Goal: Information Seeking & Learning: Learn about a topic

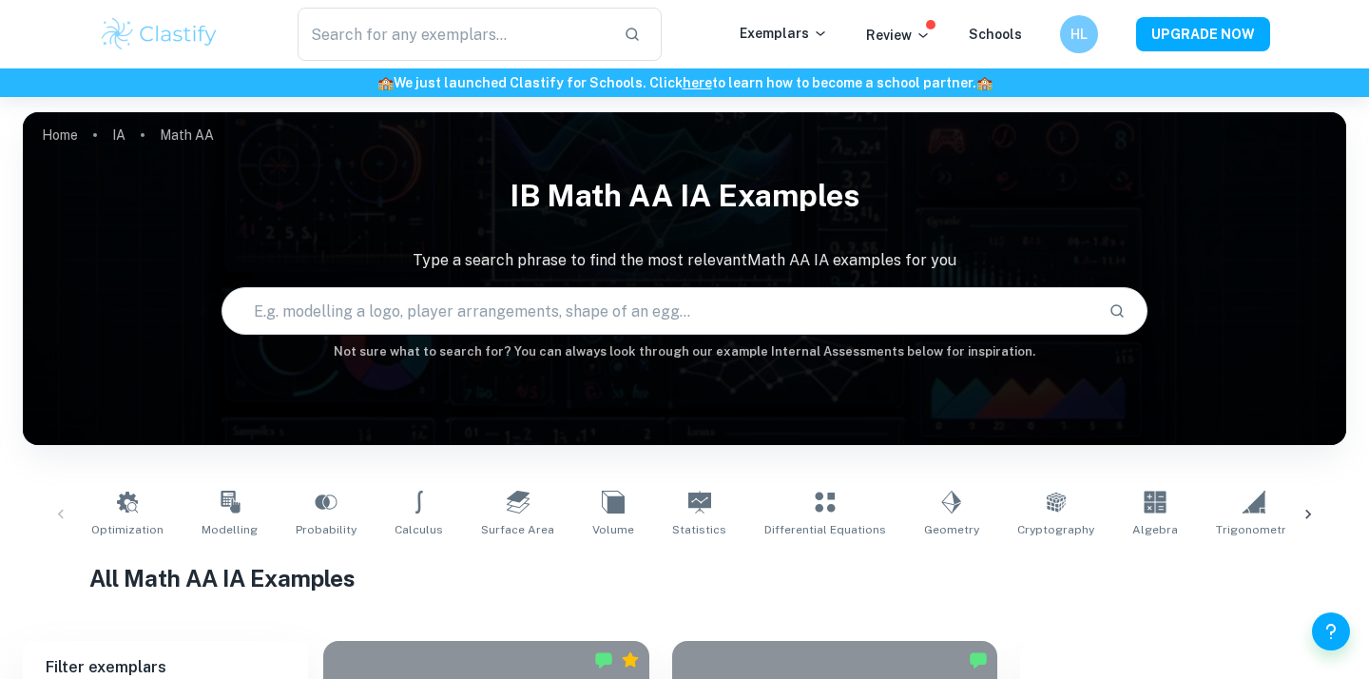
click at [419, 325] on input "text" at bounding box center [657, 310] width 871 height 53
click at [656, 322] on input "text" at bounding box center [657, 310] width 871 height 53
type input "elliptical"
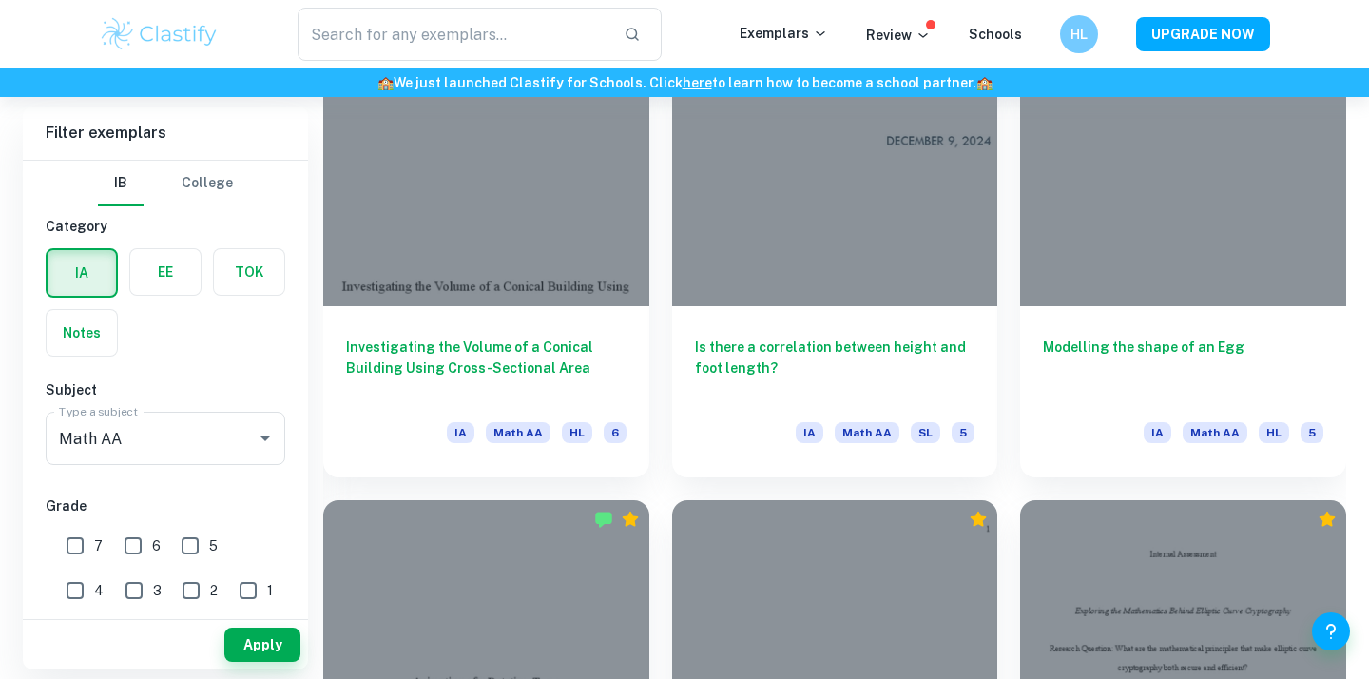
scroll to position [1895, 0]
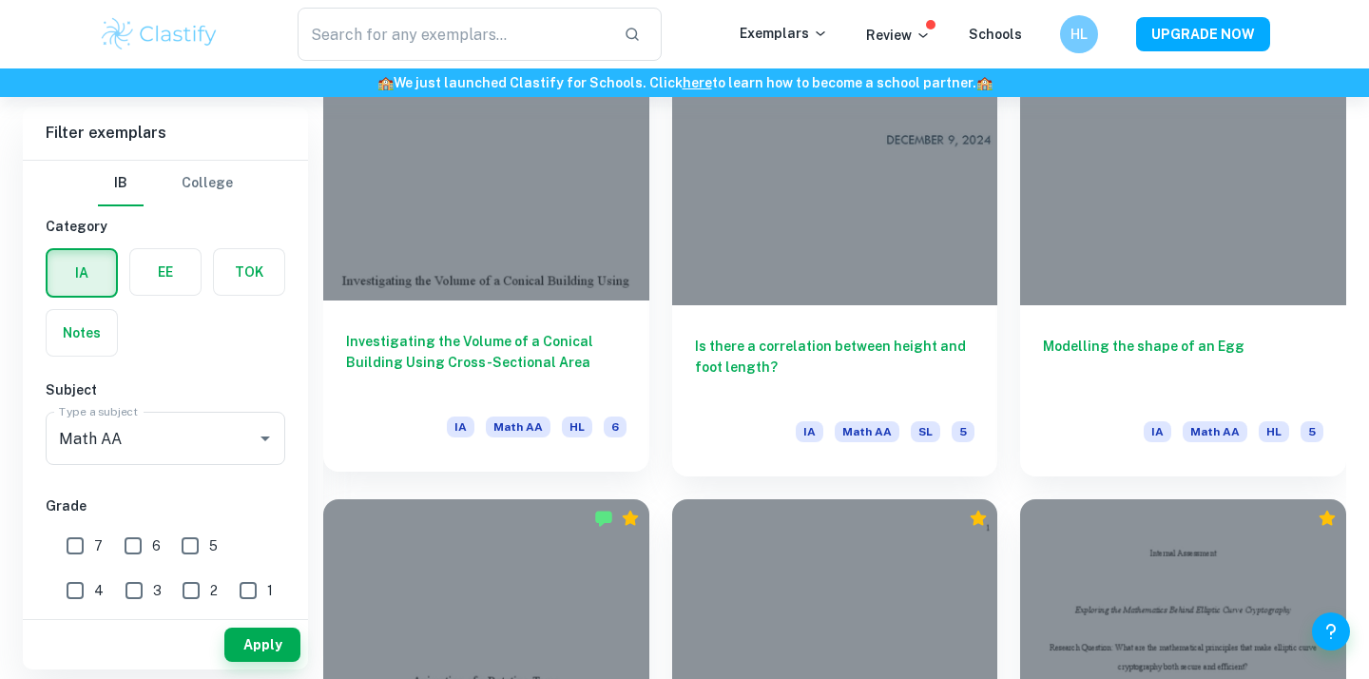
click at [507, 368] on h6 "Investigating the Volume of a Conical Building Using Cross-Sectional Area" at bounding box center [486, 362] width 280 height 63
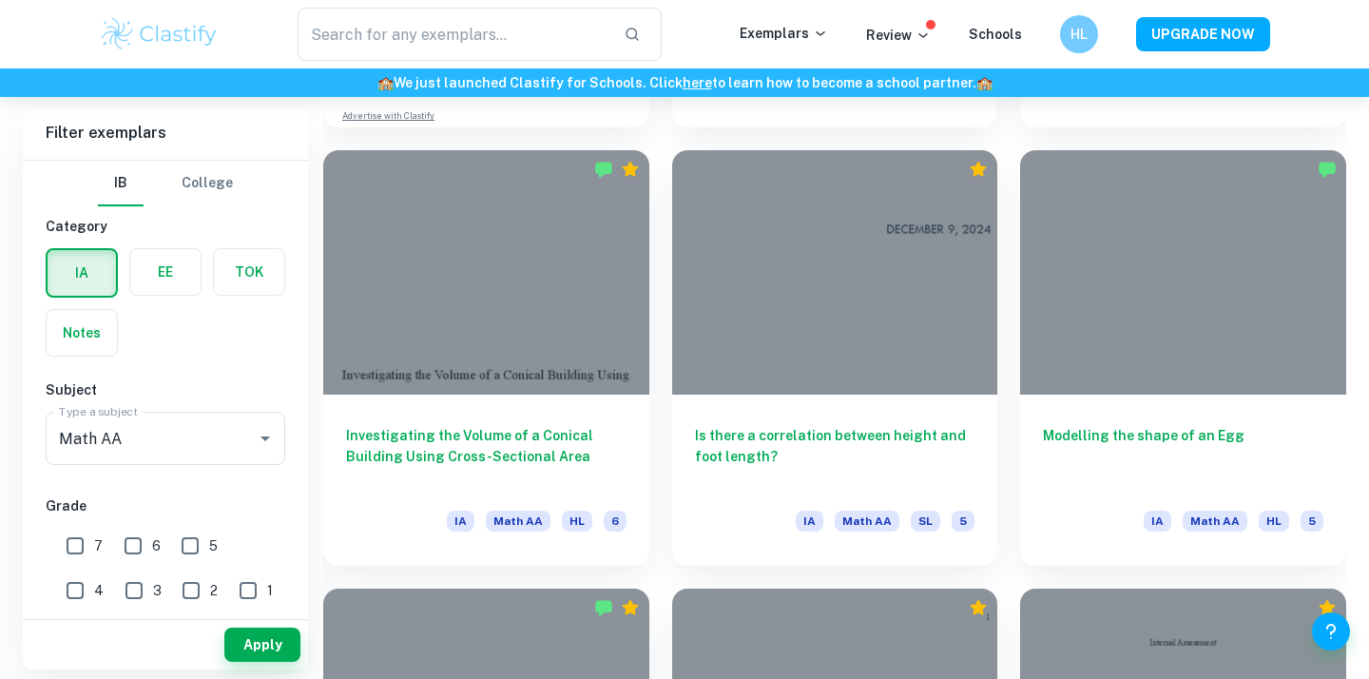
scroll to position [1796, 0]
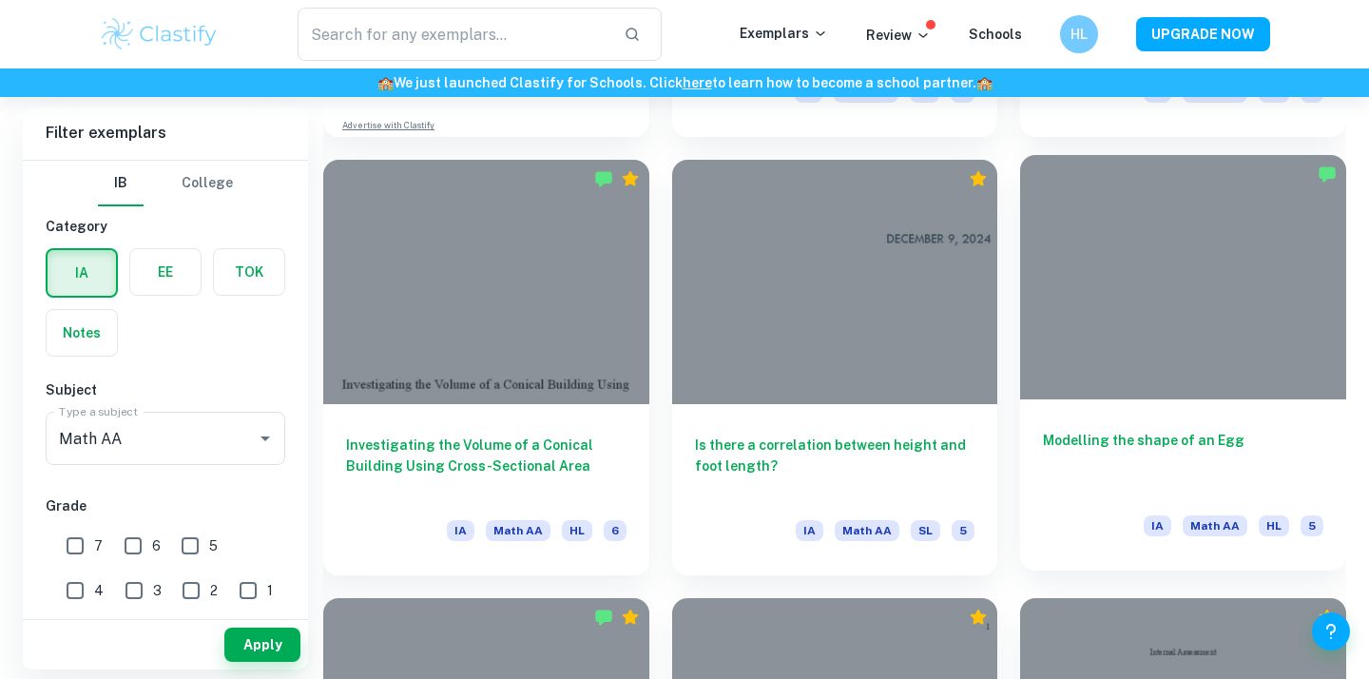
click at [1112, 446] on h6 "Modelling the shape of an Egg" at bounding box center [1183, 461] width 280 height 63
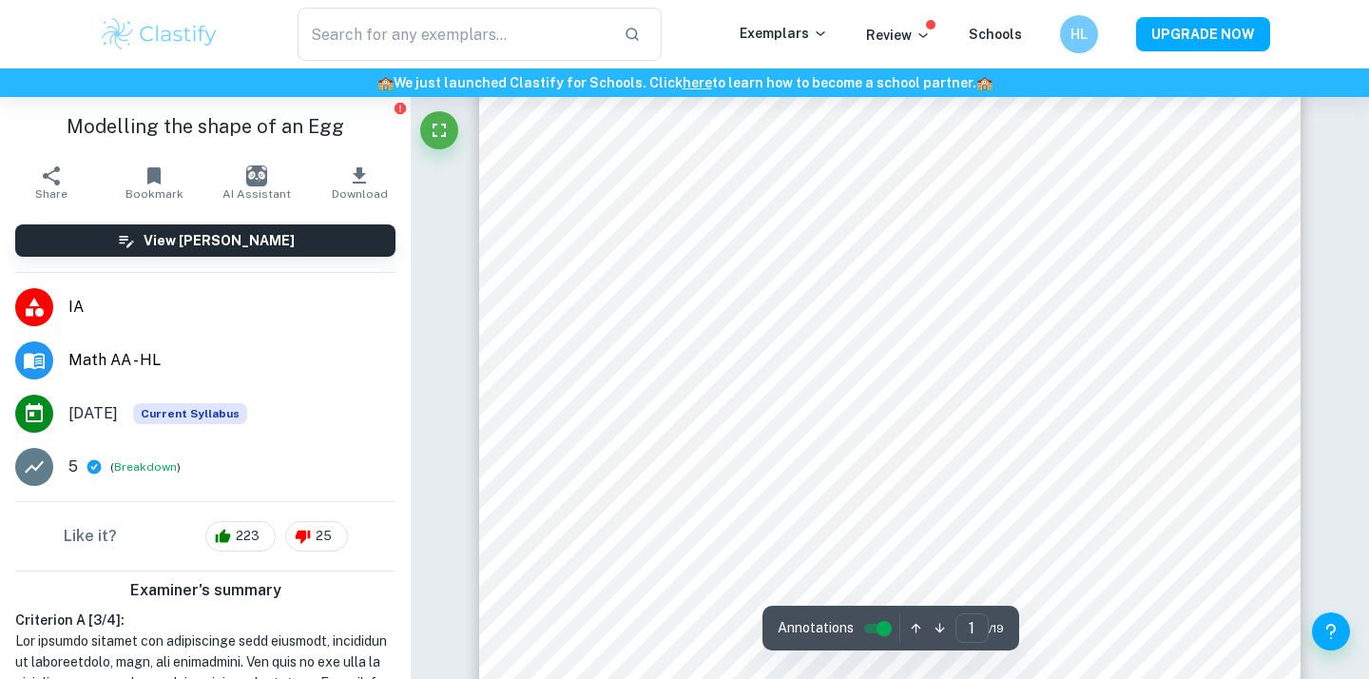
scroll to position [379, 0]
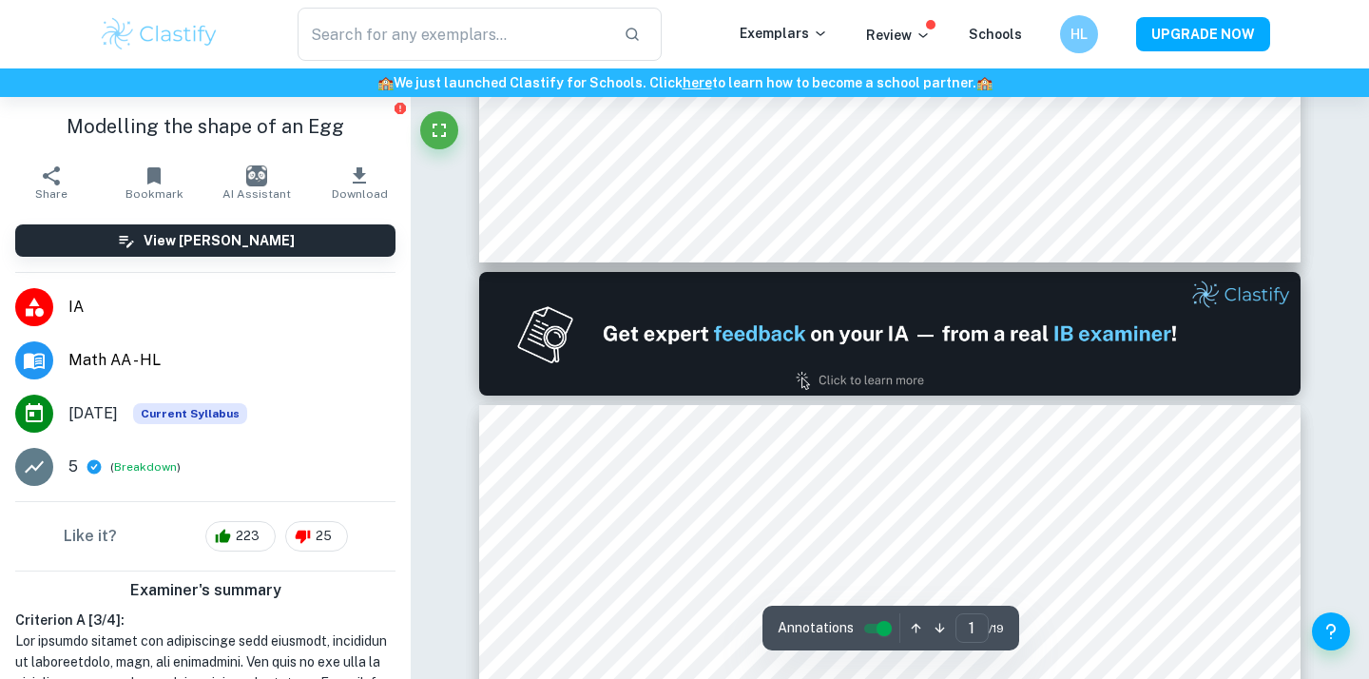
type input "2"
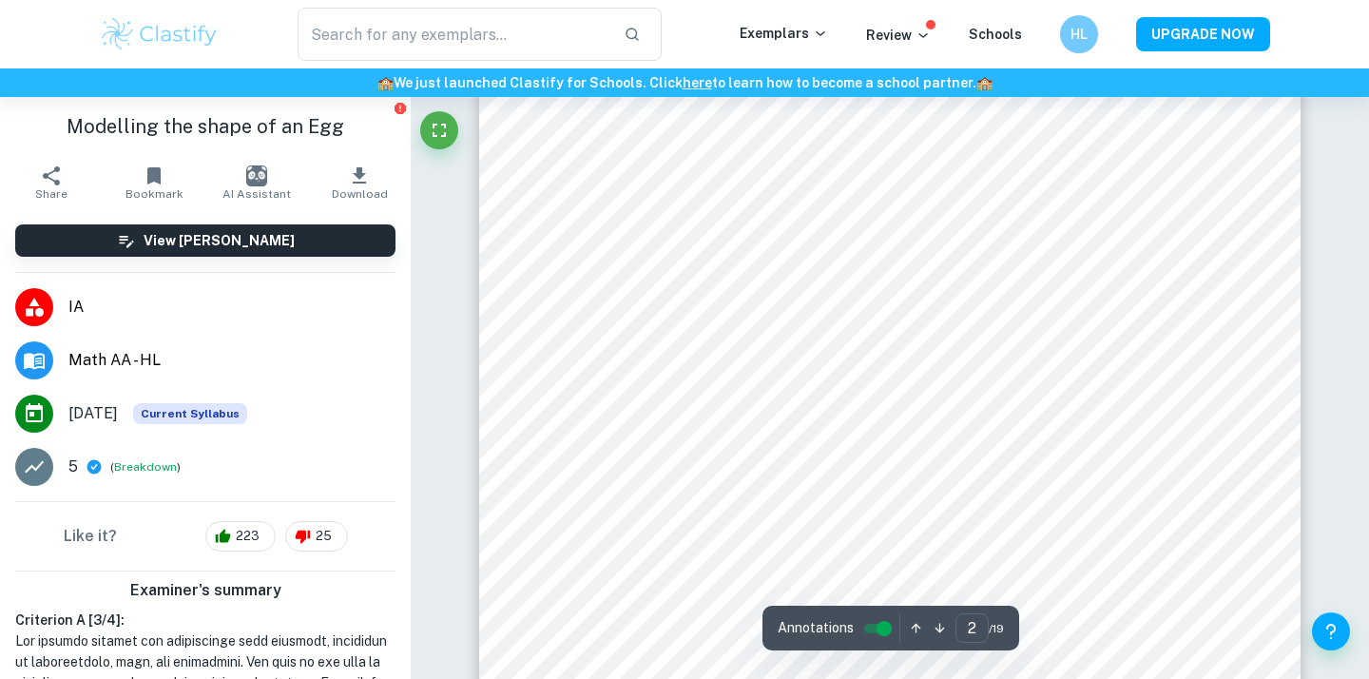
scroll to position [1289, 0]
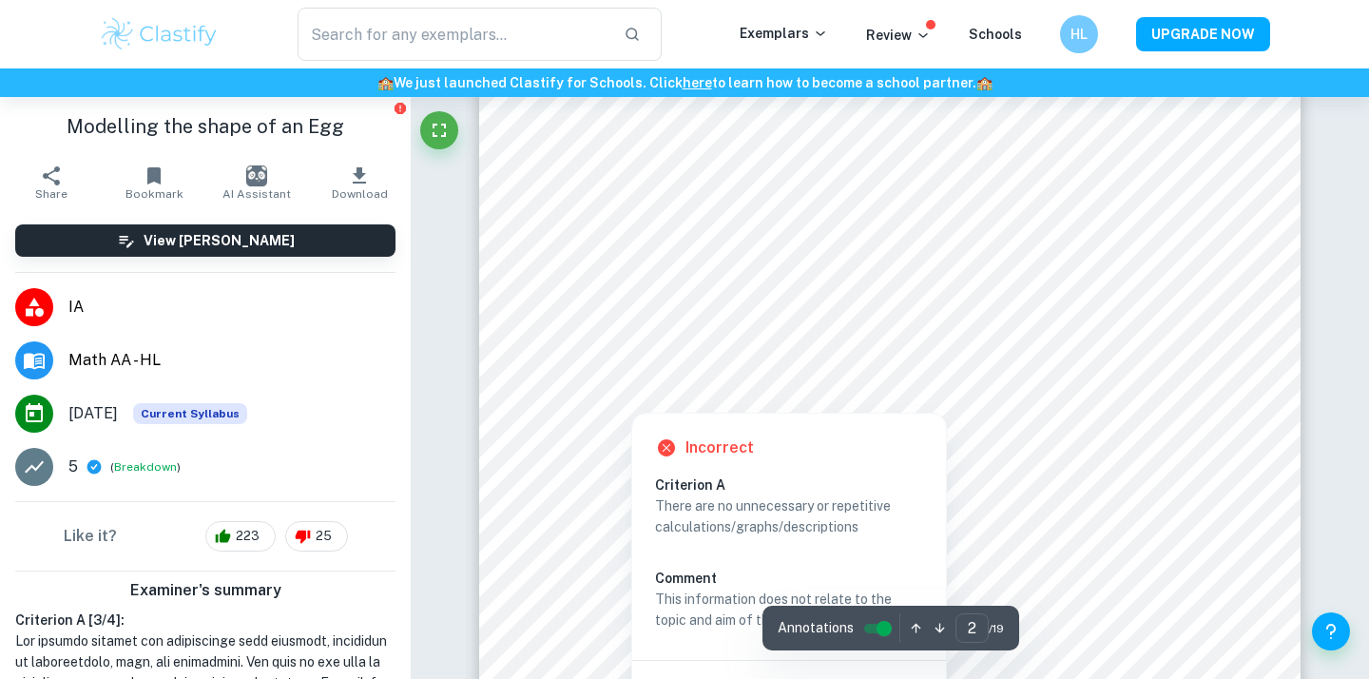
click at [893, 278] on div at bounding box center [1041, 297] width 312 height 39
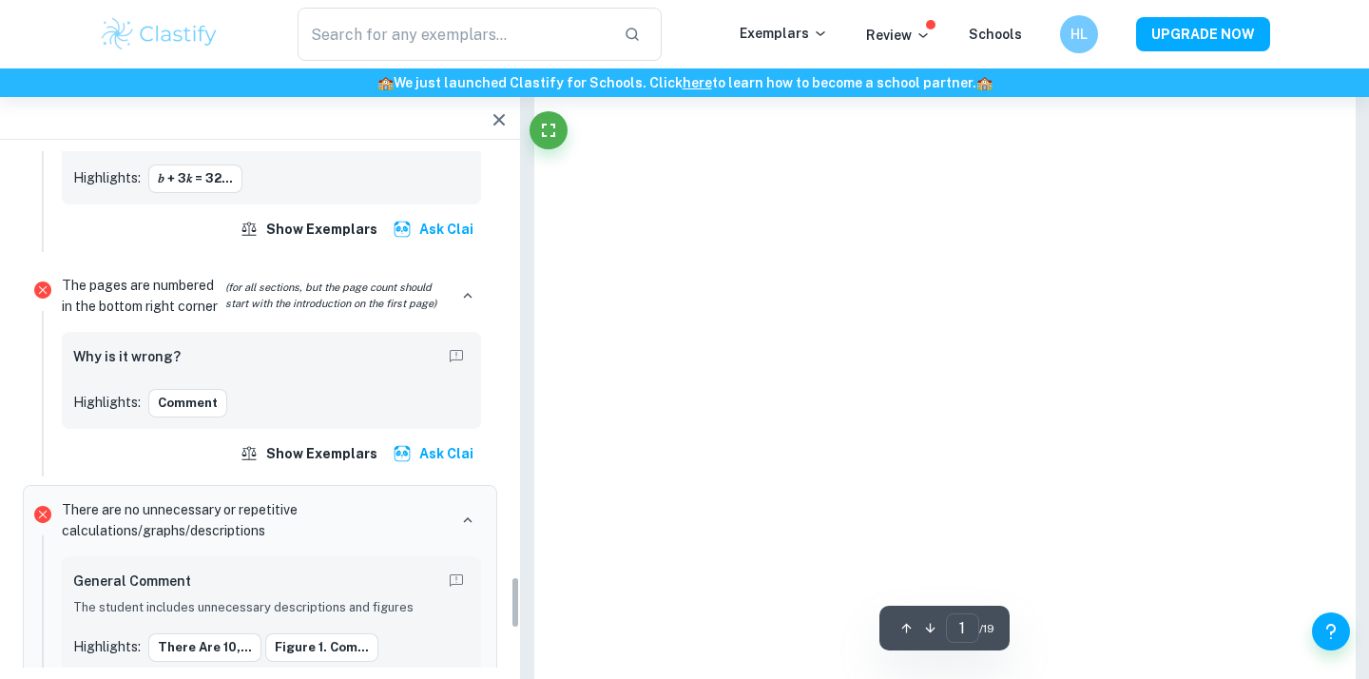
type input "2"
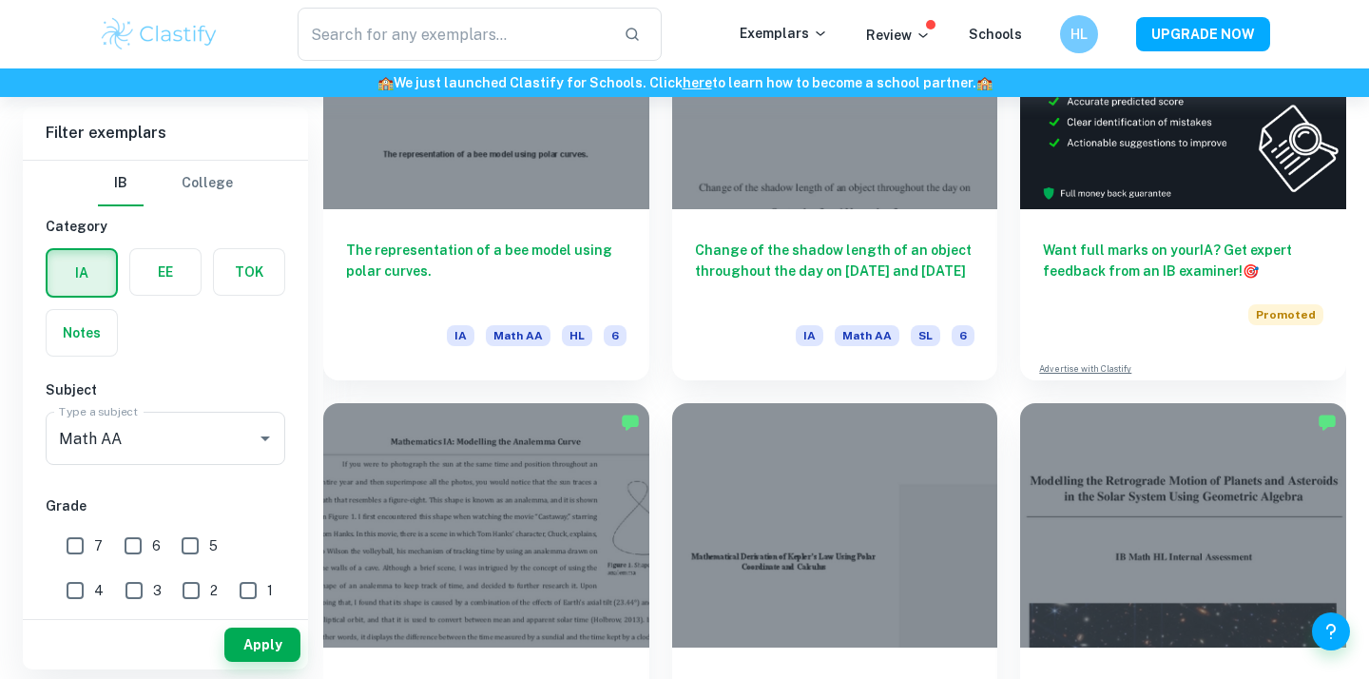
scroll to position [675, 0]
